Goal: Task Accomplishment & Management: Use online tool/utility

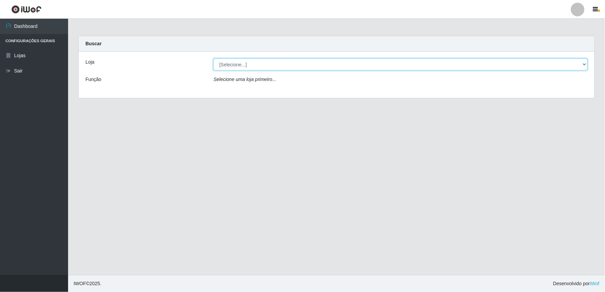
click at [583, 66] on select "[Selecione...] Queiroz Atacadão - Ceará Mirim" at bounding box center [401, 65] width 374 height 12
click at [214, 59] on select "[Selecione...] Queiroz Atacadão - Ceará Mirim" at bounding box center [401, 65] width 374 height 12
click at [576, 61] on select "[Selecione...] Queiroz Atacadão - Ceará Mirim" at bounding box center [401, 65] width 374 height 12
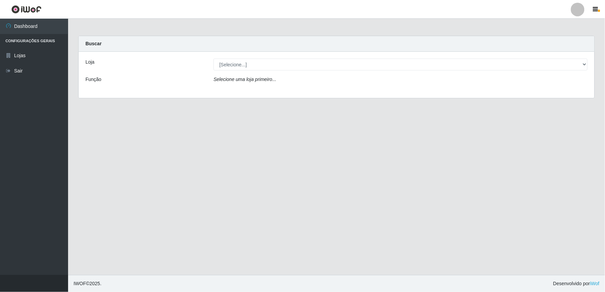
click at [506, 92] on div "Loja [Selecione...] [PERSON_NAME] - [GEOGRAPHIC_DATA] Mirim Função Selecione um…" at bounding box center [337, 75] width 516 height 46
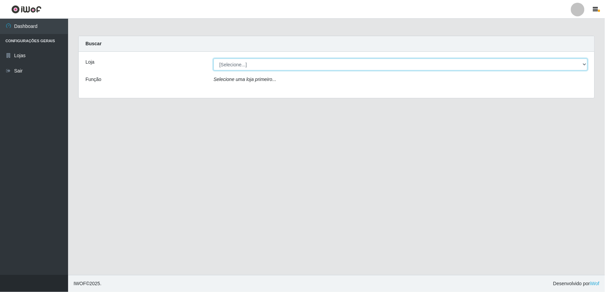
click at [578, 59] on select "[Selecione...] Queiroz Atacadão - Ceará Mirim" at bounding box center [401, 65] width 374 height 12
select select "465"
click at [214, 59] on select "[Selecione...] Queiroz Atacadão - Ceará Mirim" at bounding box center [401, 65] width 374 height 12
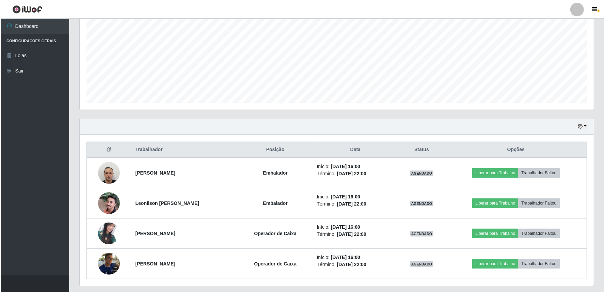
scroll to position [160, 0]
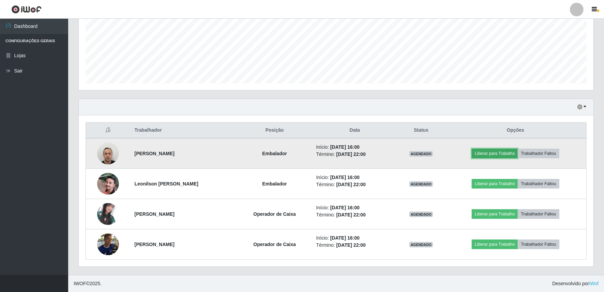
click at [496, 154] on button "Liberar para Trabalho" at bounding box center [495, 154] width 46 height 10
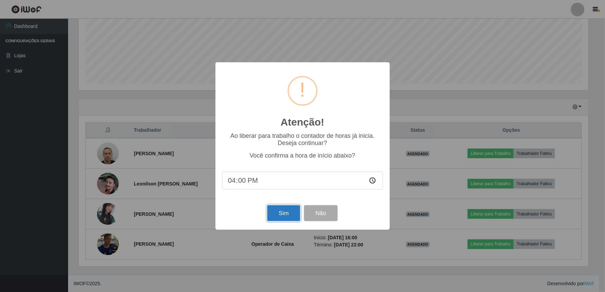
click at [281, 218] on button "Sim" at bounding box center [283, 213] width 33 height 16
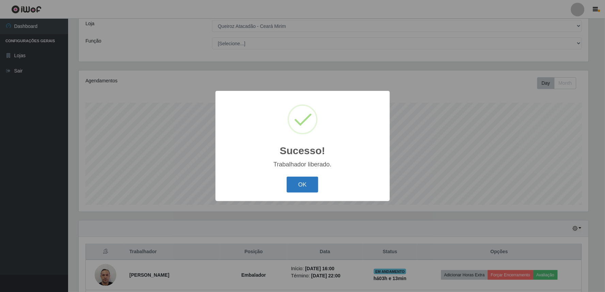
click at [298, 183] on button "OK" at bounding box center [303, 185] width 32 height 16
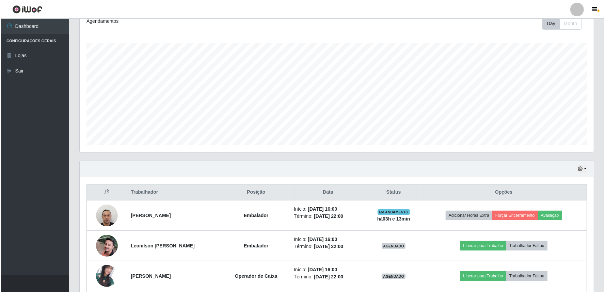
scroll to position [140, 0]
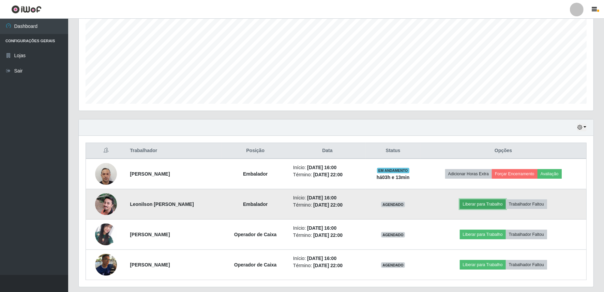
click at [496, 202] on button "Liberar para Trabalho" at bounding box center [483, 205] width 46 height 10
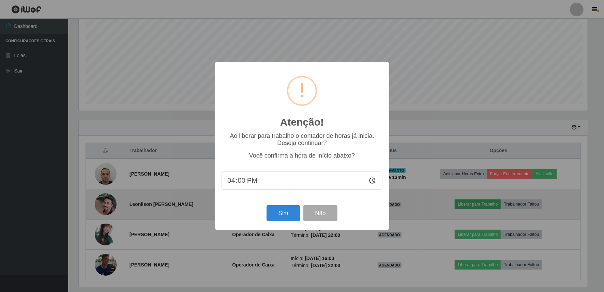
scroll to position [141, 510]
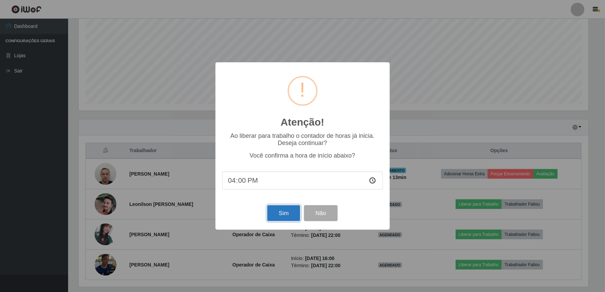
click at [285, 212] on button "Sim" at bounding box center [283, 213] width 33 height 16
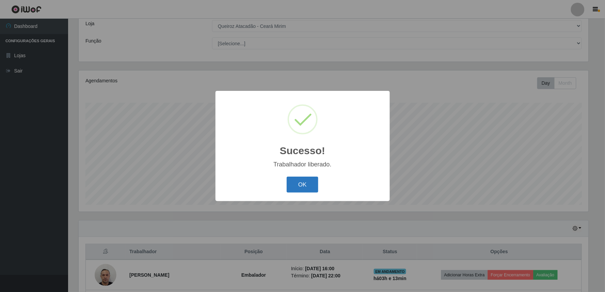
click at [311, 181] on button "OK" at bounding box center [303, 185] width 32 height 16
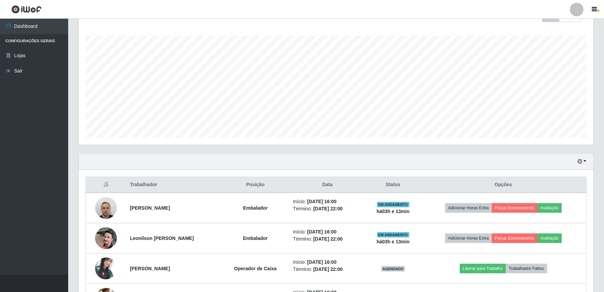
scroll to position [160, 0]
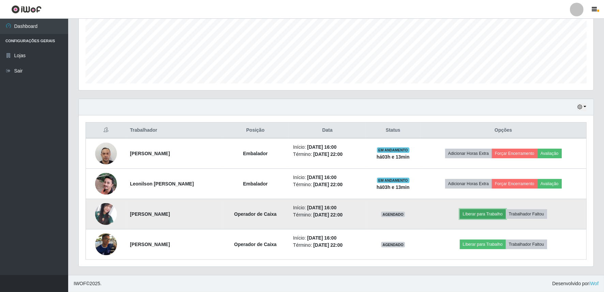
click at [489, 212] on button "Liberar para Trabalho" at bounding box center [483, 215] width 46 height 10
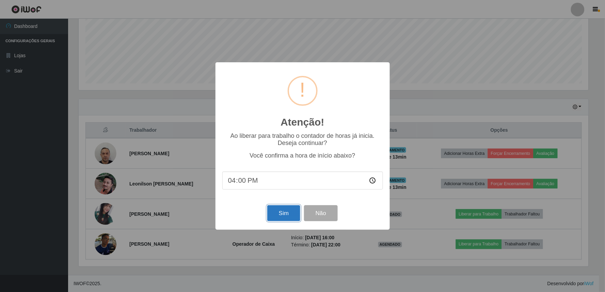
click at [287, 211] on button "Sim" at bounding box center [283, 213] width 33 height 16
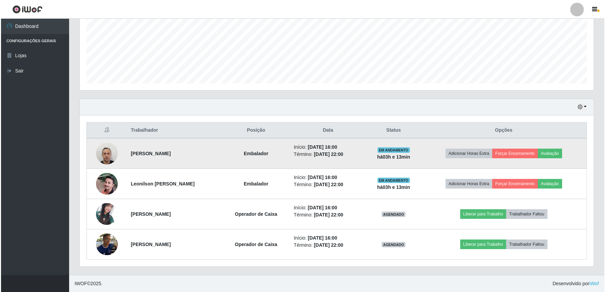
scroll to position [0, 0]
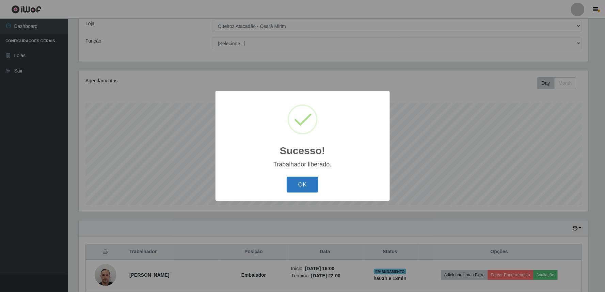
click at [305, 185] on button "OK" at bounding box center [303, 185] width 32 height 16
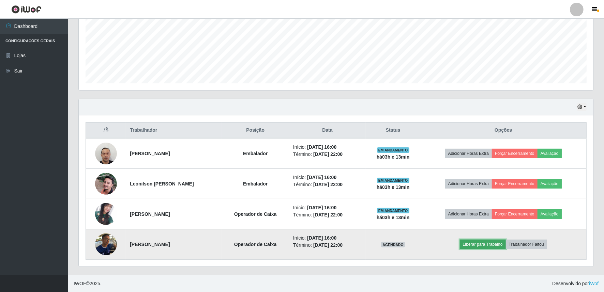
click at [479, 241] on button "Liberar para Trabalho" at bounding box center [483, 245] width 46 height 10
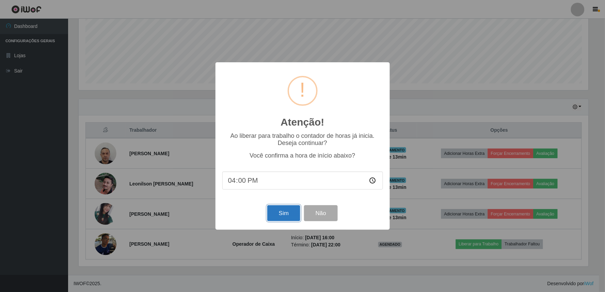
click at [280, 210] on button "Sim" at bounding box center [283, 213] width 33 height 16
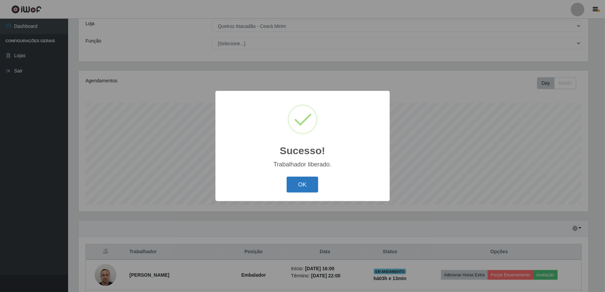
click at [306, 188] on button "OK" at bounding box center [303, 185] width 32 height 16
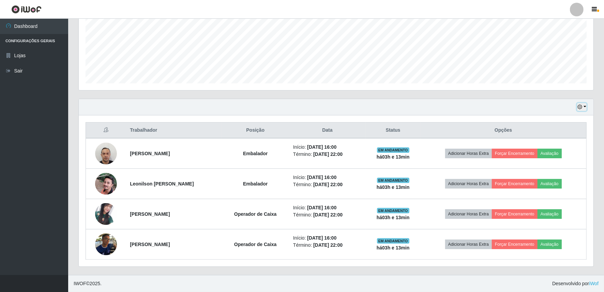
click at [582, 106] on icon "button" at bounding box center [579, 107] width 5 height 5
click at [552, 135] on button "1 dia" at bounding box center [559, 133] width 54 height 14
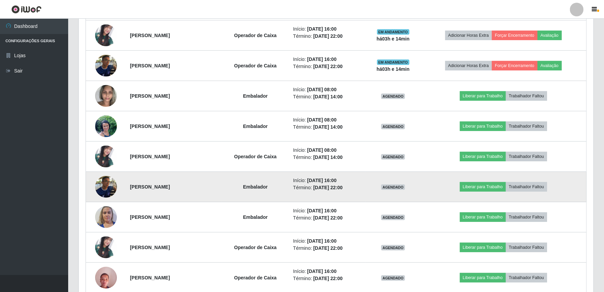
scroll to position [322, 0]
